Goal: Information Seeking & Learning: Learn about a topic

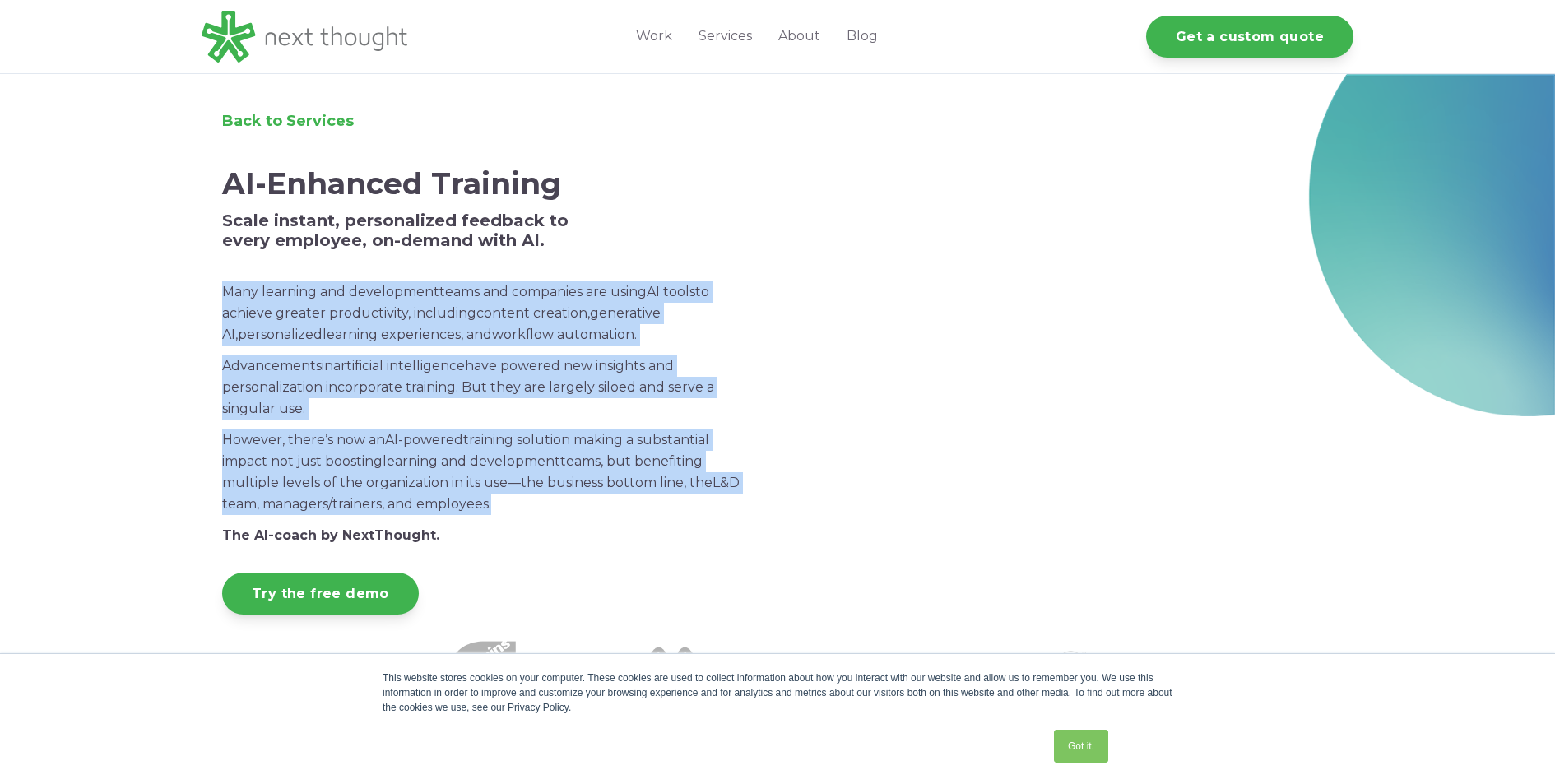
drag, startPoint x: 224, startPoint y: 291, endPoint x: 536, endPoint y: 510, distance: 381.2
click at [536, 510] on span "Many l earning and development teams and companies are using AI tools to achiev…" at bounding box center [482, 414] width 520 height 265
click at [536, 510] on p "However, there’s now an AI-powered training solution making a substantial impac…" at bounding box center [482, 472] width 520 height 86
drag, startPoint x: 540, startPoint y: 509, endPoint x: 222, endPoint y: 291, distance: 385.5
click at [222, 291] on span "Many l earning and development teams and companies are using AI tools to achiev…" at bounding box center [482, 414] width 520 height 265
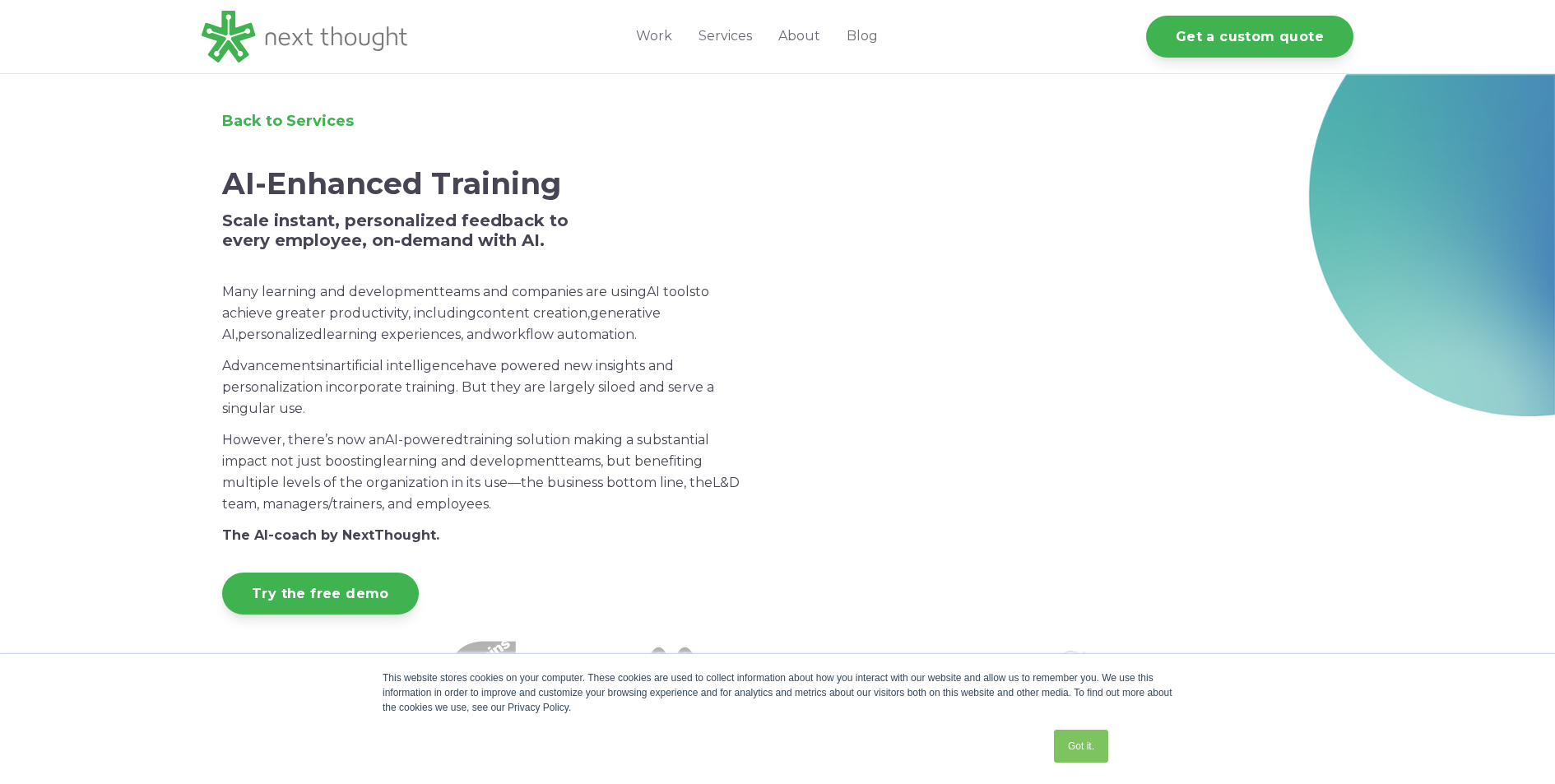
click at [196, 287] on div "Back to Services AI-Enhanced Training Scale instant, personalized feedback to e…" at bounding box center [777, 351] width 1555 height 553
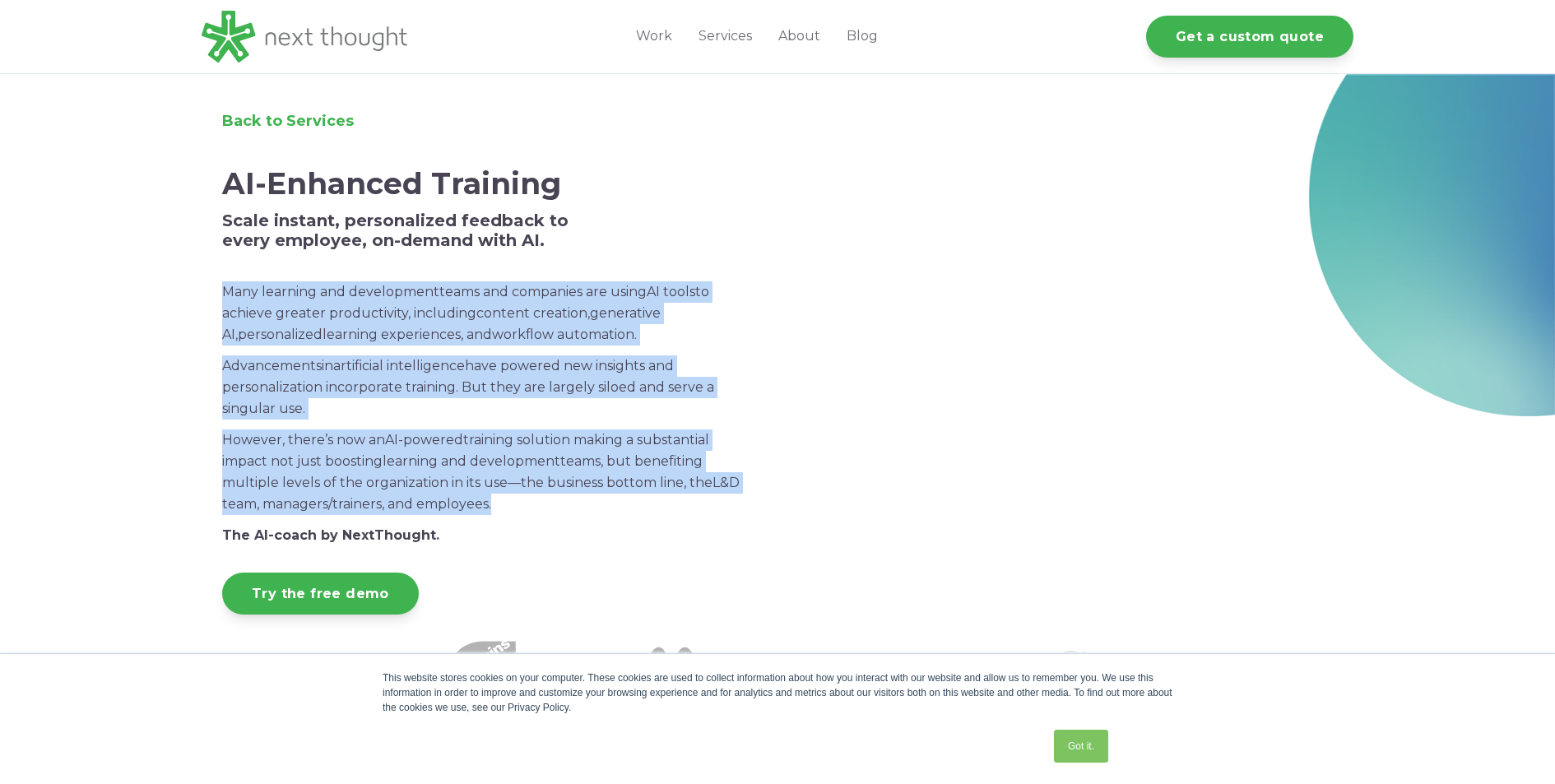
drag, startPoint x: 222, startPoint y: 290, endPoint x: 540, endPoint y: 500, distance: 381.1
click at [540, 500] on span "Many l earning and development teams and companies are using AI tools to achiev…" at bounding box center [482, 414] width 520 height 265
click at [561, 502] on p "However, there’s now an AI-powered training solution making a substantial impac…" at bounding box center [482, 472] width 520 height 86
drag, startPoint x: 561, startPoint y: 506, endPoint x: 211, endPoint y: 288, distance: 412.3
click at [211, 288] on div "Back to Services AI-Enhanced Training Scale instant, personalized feedback to e…" at bounding box center [481, 351] width 561 height 528
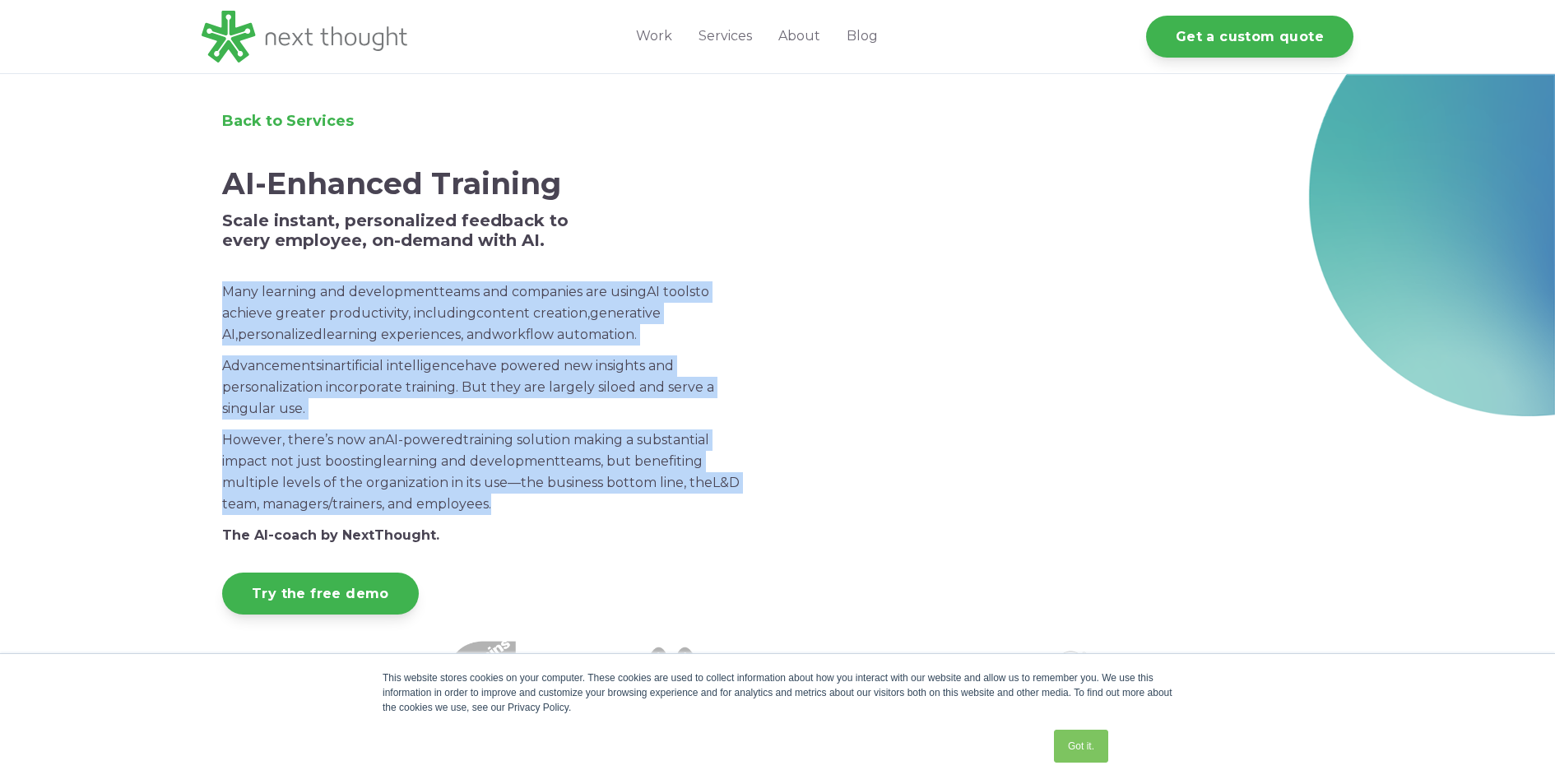
click at [338, 365] on p "Advancements in artificial intelligence have powered new insights and personali…" at bounding box center [482, 387] width 520 height 64
